Goal: Contribute content: Add original content to the website for others to see

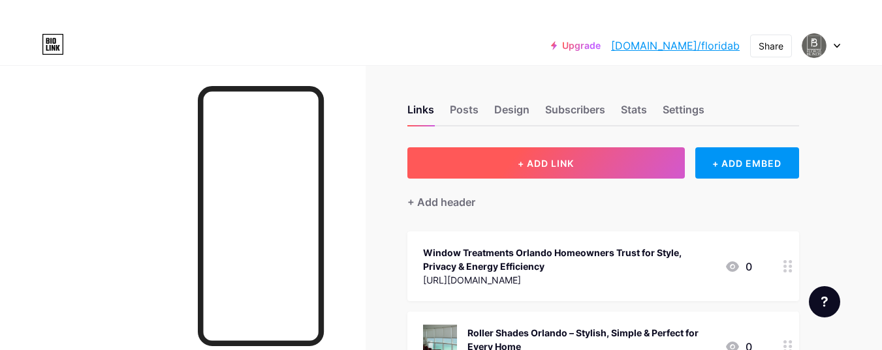
click at [541, 172] on button "+ ADD LINK" at bounding box center [545, 162] width 277 height 31
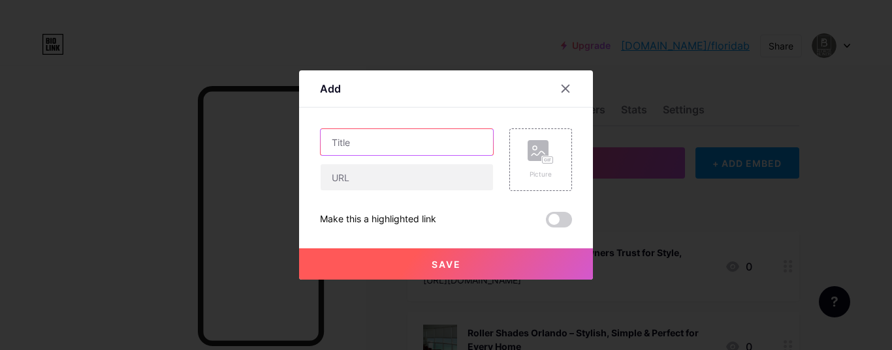
click at [366, 142] on input "text" at bounding box center [406, 142] width 172 height 26
paste input "Elevate Your Space with Elegant Window Valances in [GEOGRAPHIC_DATA] – [US_STAT…"
type input "Elevate Your Space with Elegant Window Valances in [GEOGRAPHIC_DATA] – [US_STAT…"
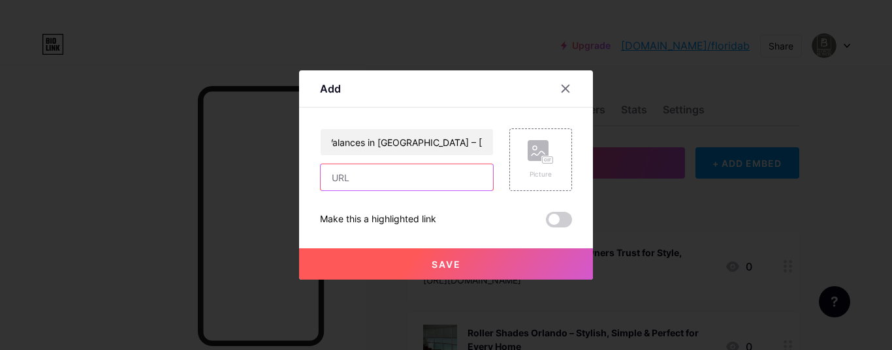
click at [363, 181] on input "text" at bounding box center [406, 177] width 172 height 26
paste input "[URL][DOMAIN_NAME]"
type input "[URL][DOMAIN_NAME]"
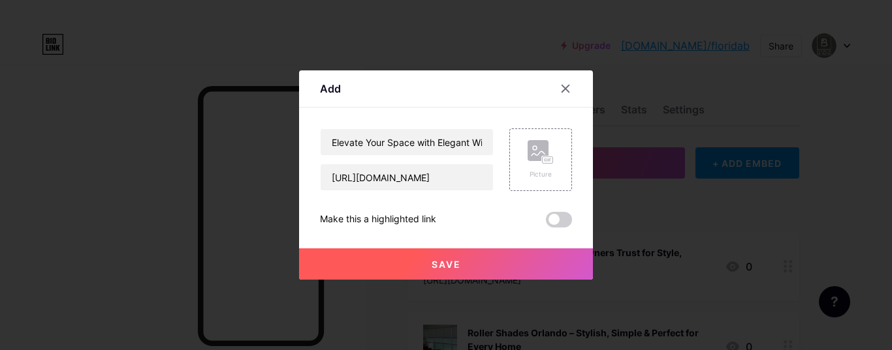
click at [490, 268] on button "Save" at bounding box center [446, 264] width 294 height 31
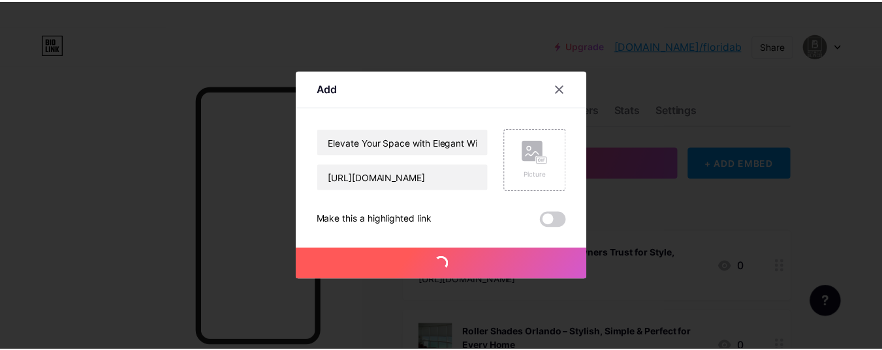
scroll to position [0, 0]
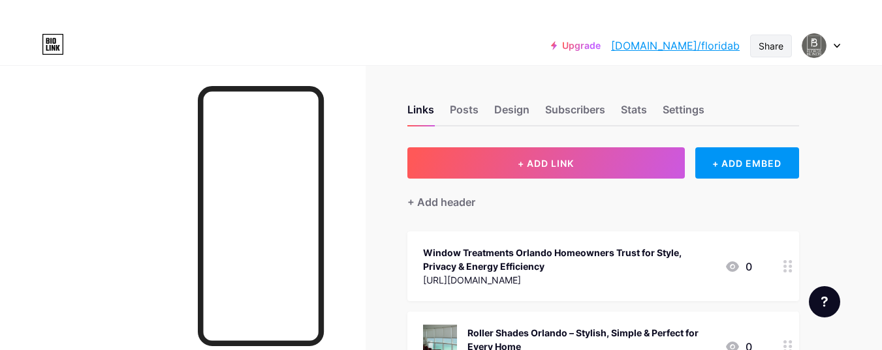
click at [775, 50] on div "Share" at bounding box center [770, 46] width 25 height 14
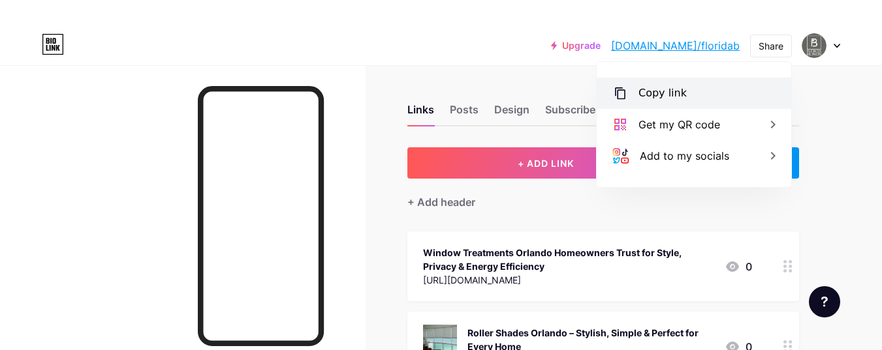
click at [647, 96] on div "Copy link" at bounding box center [662, 93] width 48 height 16
